Goal: Information Seeking & Learning: Learn about a topic

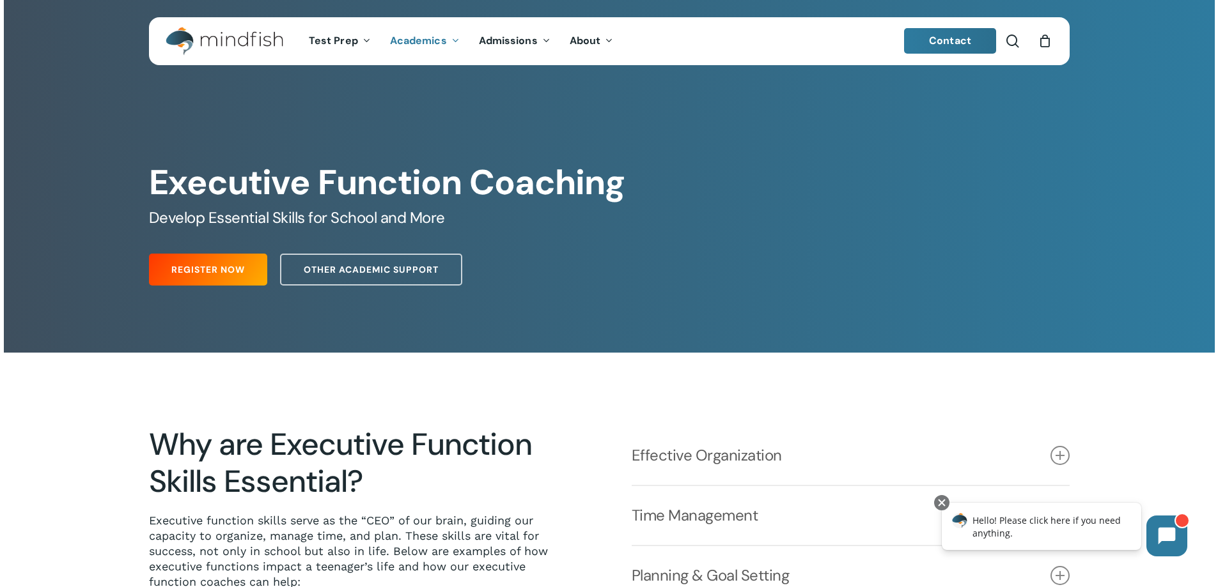
click at [961, 35] on span "Contact" at bounding box center [950, 40] width 42 height 13
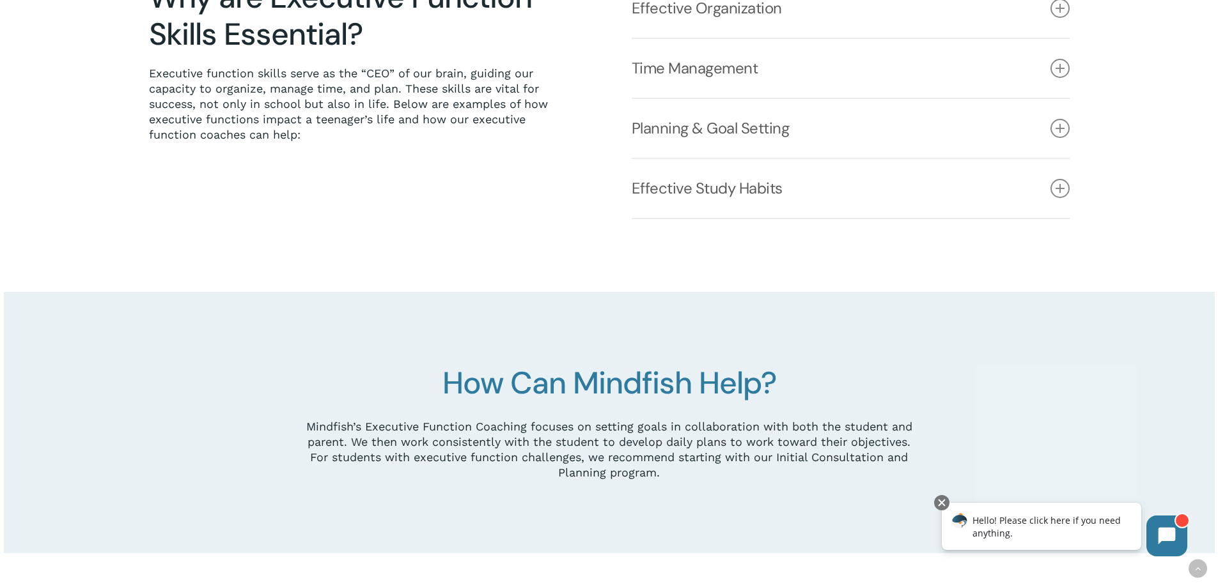
scroll to position [320, 0]
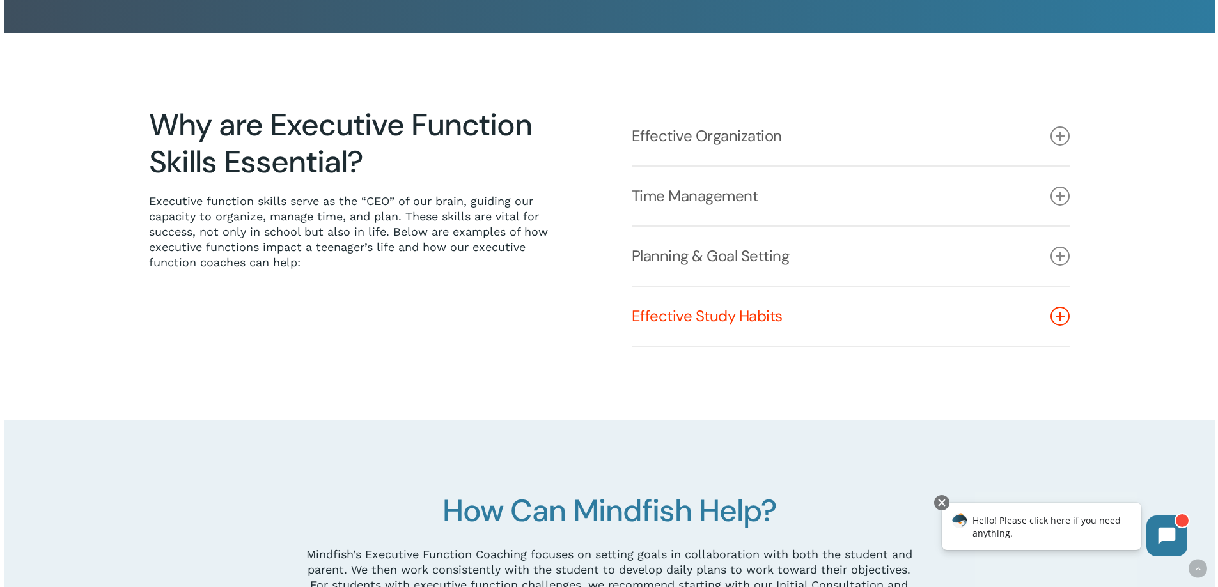
click at [1054, 313] on icon at bounding box center [1059, 316] width 19 height 19
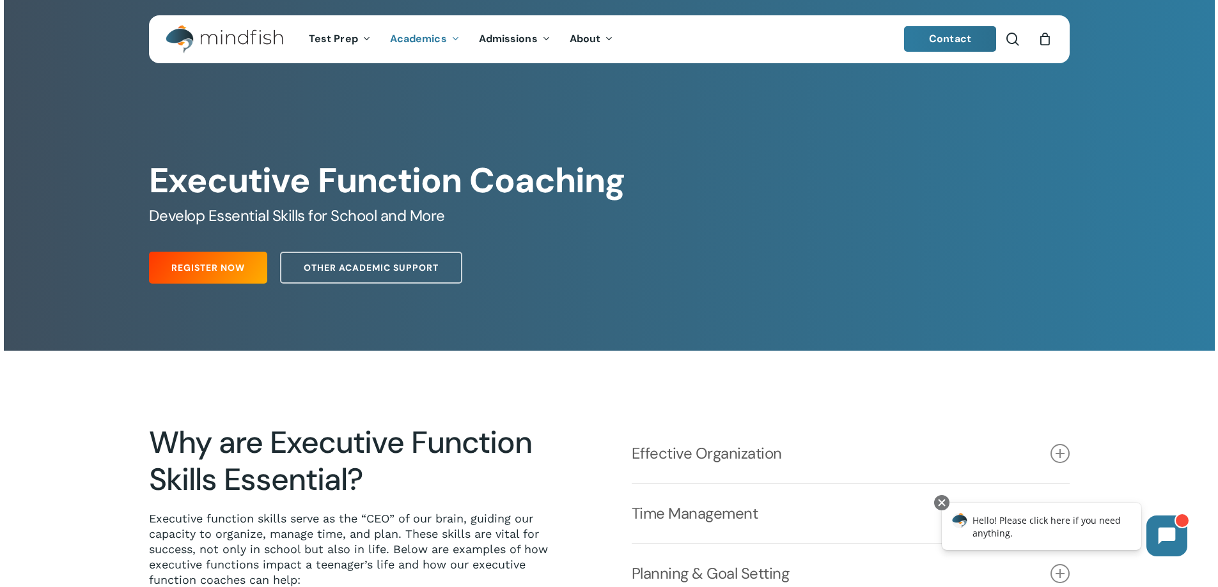
scroll to position [0, 0]
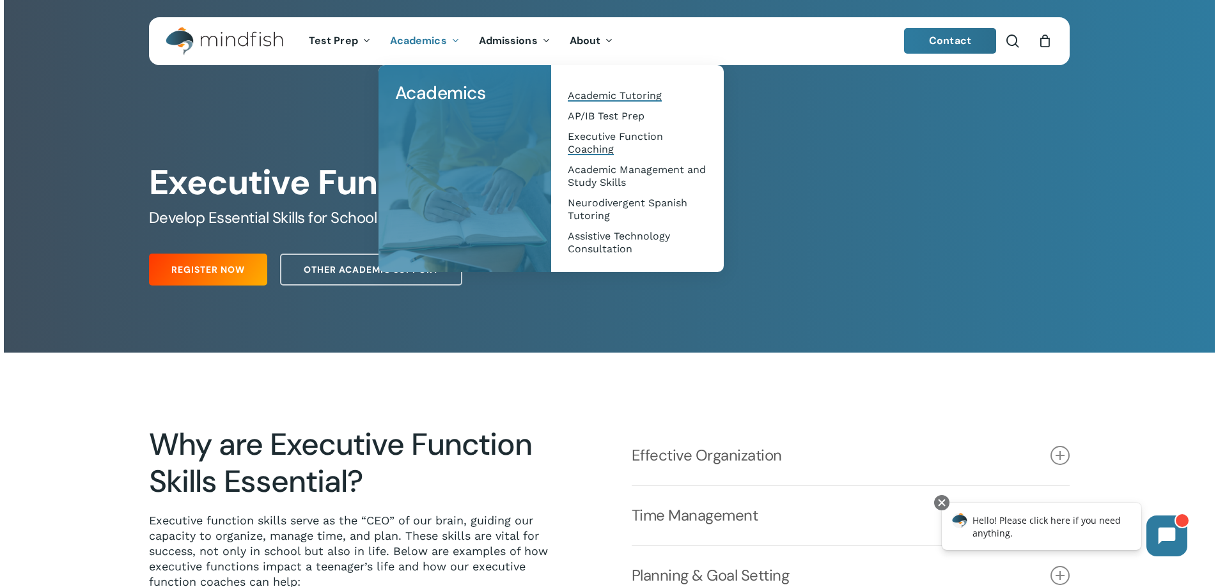
click at [602, 90] on span "Academic Tutoring" at bounding box center [615, 95] width 94 height 12
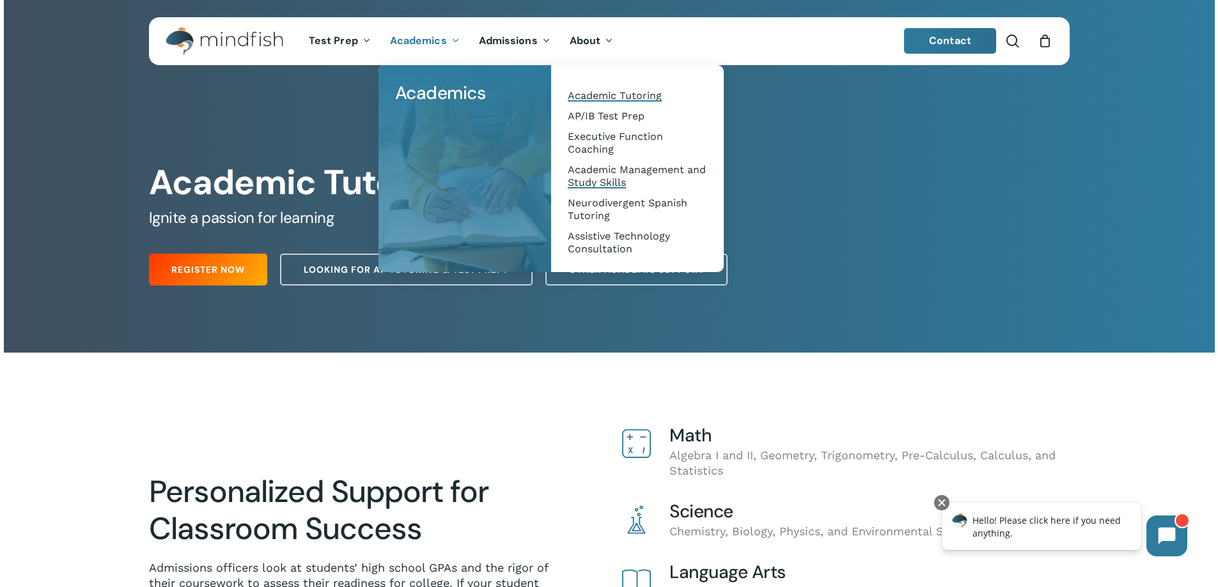
click at [596, 180] on span "Academic Management and Study Skills" at bounding box center [637, 176] width 138 height 25
